Goal: Find specific page/section: Find specific page/section

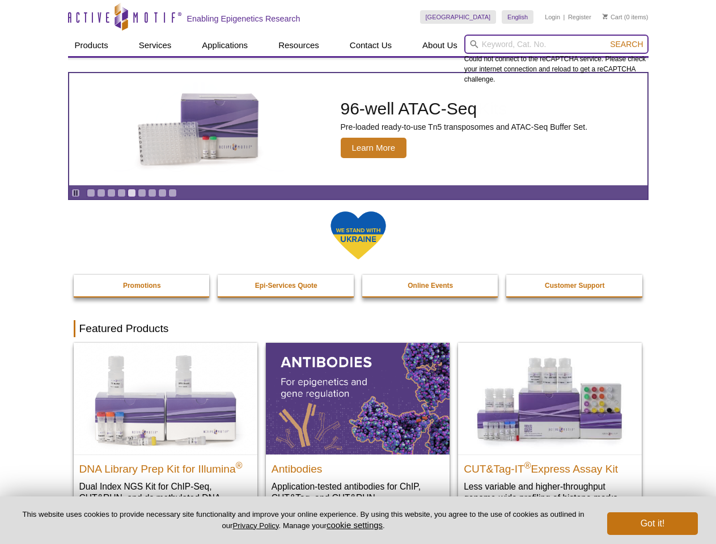
click at [556, 44] on input "search" at bounding box center [556, 44] width 184 height 19
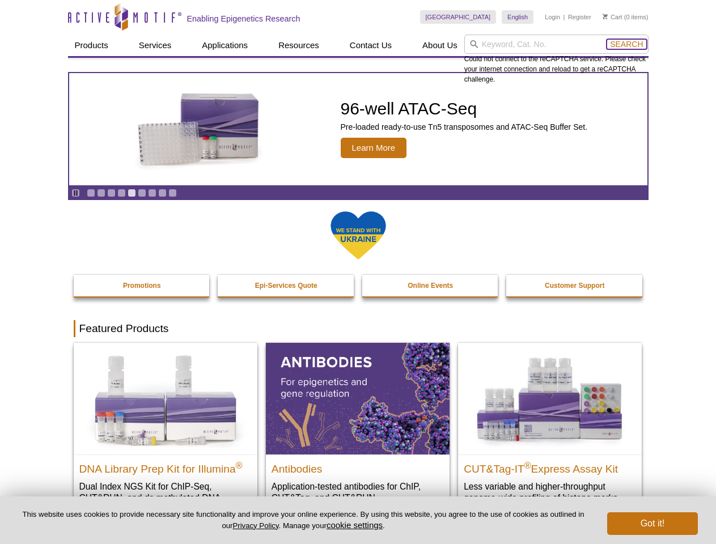
click at [626, 44] on span "Search" at bounding box center [626, 44] width 33 height 9
click at [75, 193] on icon "Pause" at bounding box center [75, 192] width 7 height 7
click at [91, 193] on link "Go to slide 1" at bounding box center [91, 193] width 9 height 9
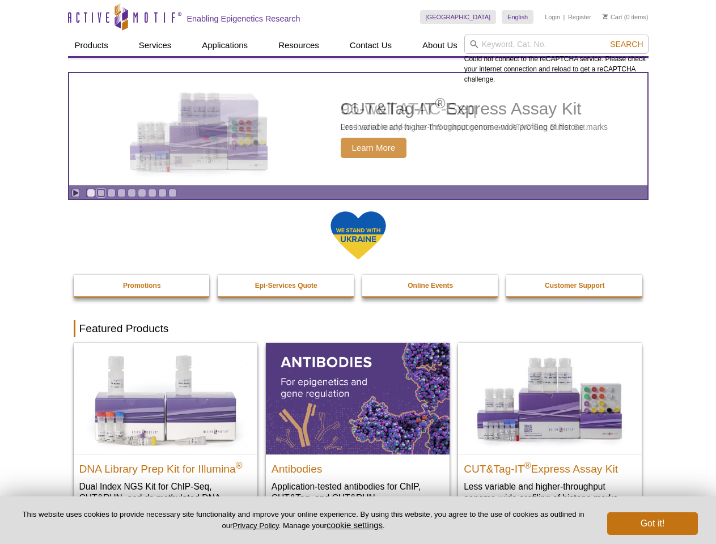
click at [101, 193] on link "Go to slide 2" at bounding box center [101, 193] width 9 height 9
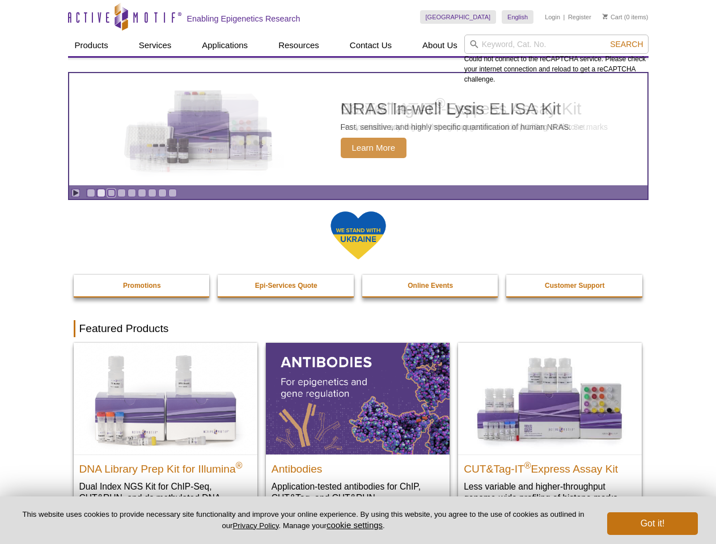
click at [111, 193] on link "Go to slide 3" at bounding box center [111, 193] width 9 height 9
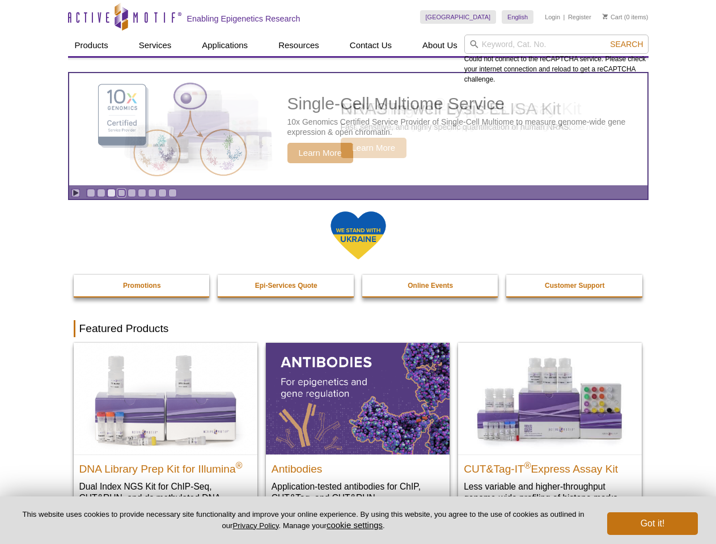
click at [121, 193] on link "Go to slide 4" at bounding box center [121, 193] width 9 height 9
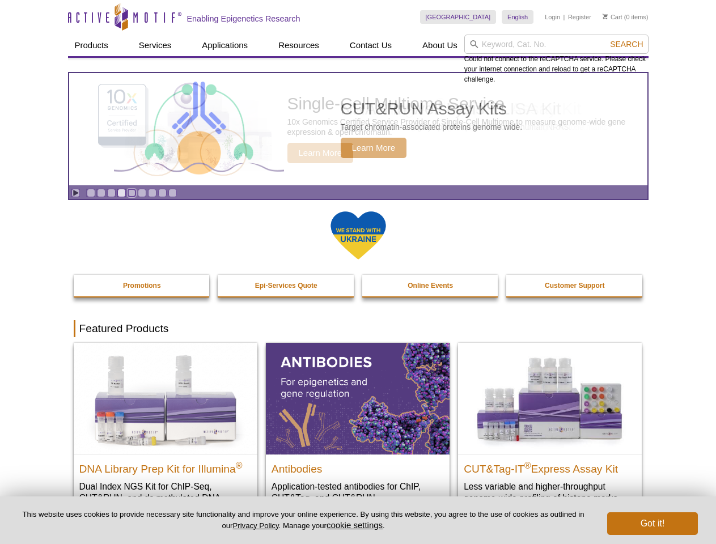
click at [132, 193] on link "Go to slide 5" at bounding box center [132, 193] width 9 height 9
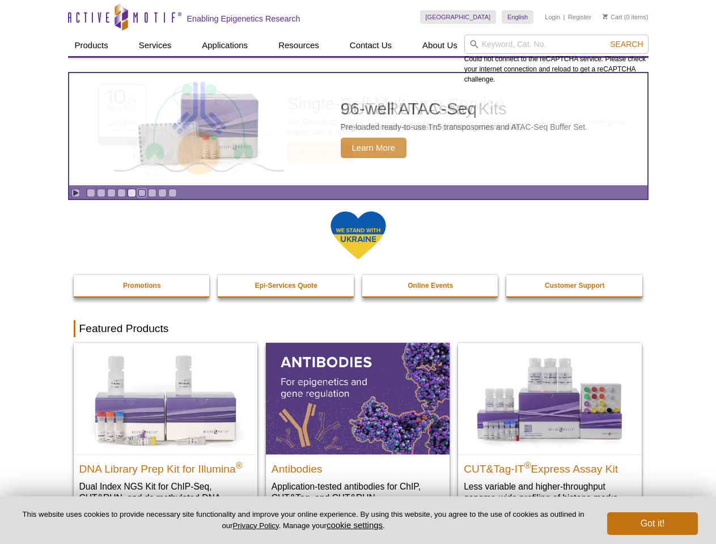
click at [142, 193] on link "Go to slide 6" at bounding box center [142, 193] width 9 height 9
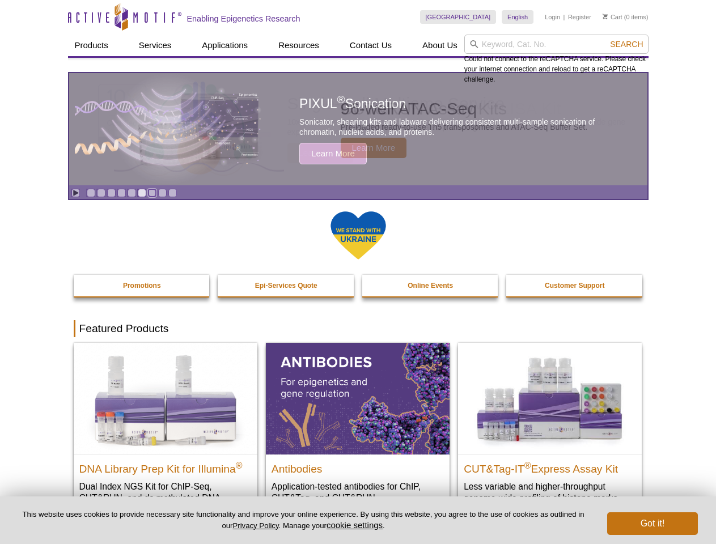
click at [152, 193] on link "Go to slide 7" at bounding box center [152, 193] width 9 height 9
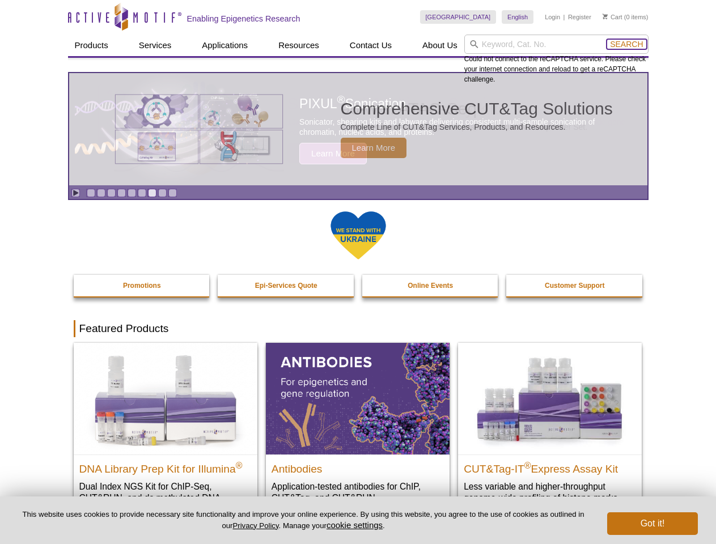
click at [626, 44] on span "Search" at bounding box center [626, 44] width 33 height 9
